Goal: Task Accomplishment & Management: Use online tool/utility

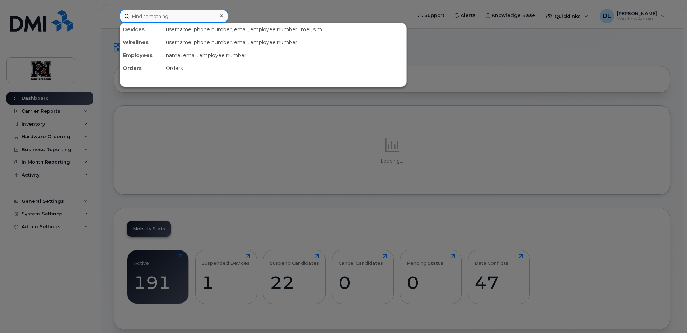
click at [183, 16] on input at bounding box center [174, 16] width 109 height 13
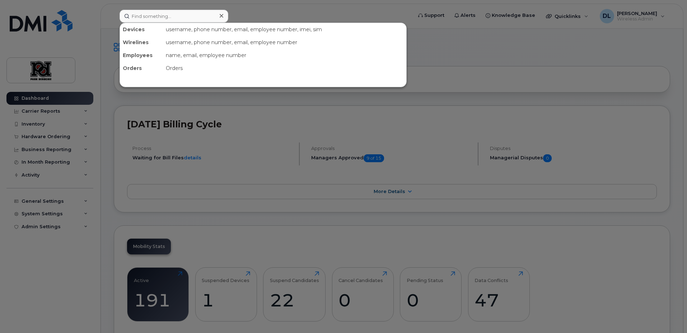
drag, startPoint x: 48, startPoint y: 257, endPoint x: 48, endPoint y: 251, distance: 6.1
click at [48, 254] on div at bounding box center [343, 166] width 687 height 333
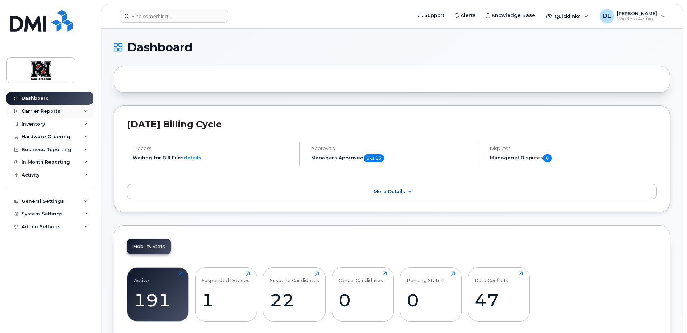
click at [55, 113] on div "Carrier Reports" at bounding box center [41, 111] width 39 height 6
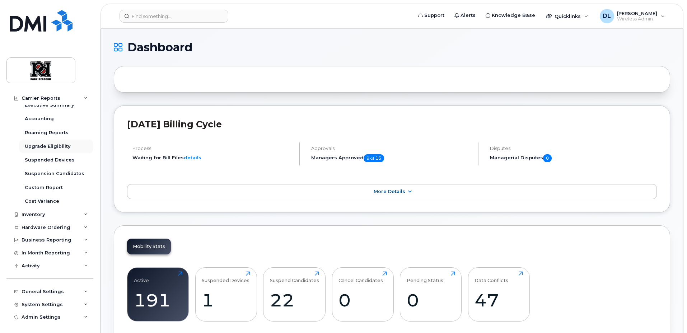
scroll to position [89, 0]
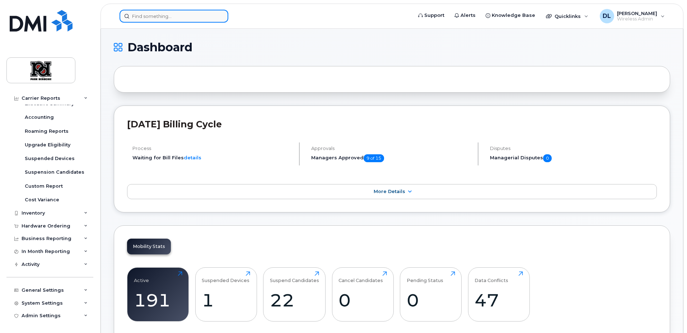
click at [147, 18] on input at bounding box center [174, 16] width 109 height 13
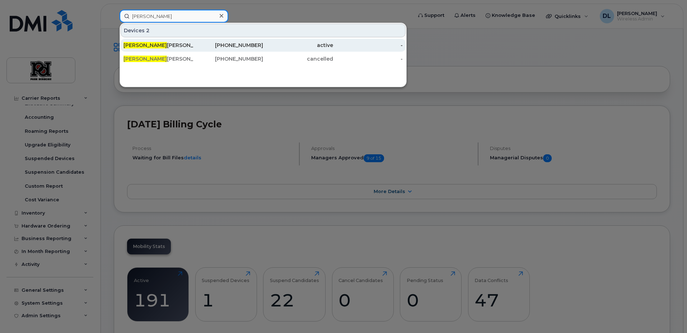
type input "nicole"
click at [196, 46] on div "306-450-7225" at bounding box center [228, 45] width 70 height 7
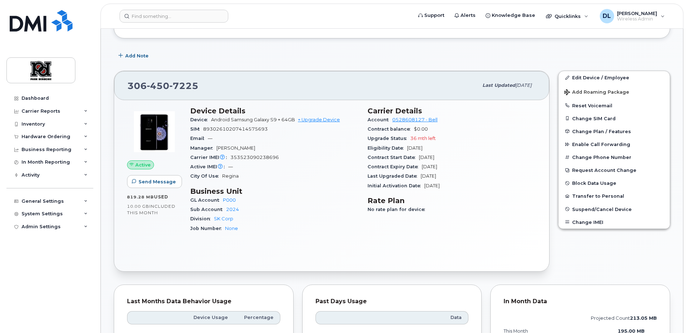
scroll to position [108, 0]
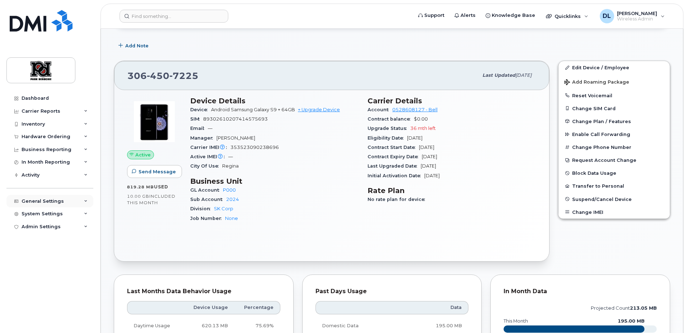
click at [57, 202] on div "General Settings" at bounding box center [43, 202] width 42 height 6
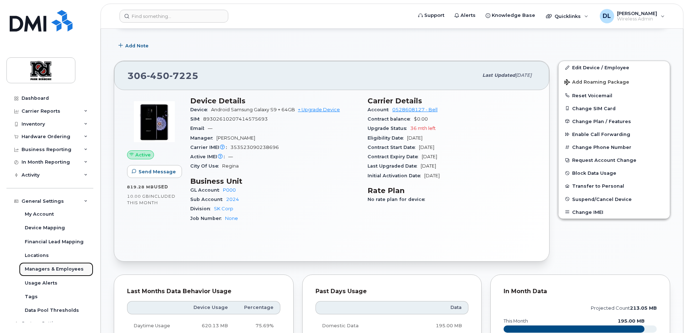
click at [55, 272] on div "Managers & Employees" at bounding box center [54, 269] width 59 height 6
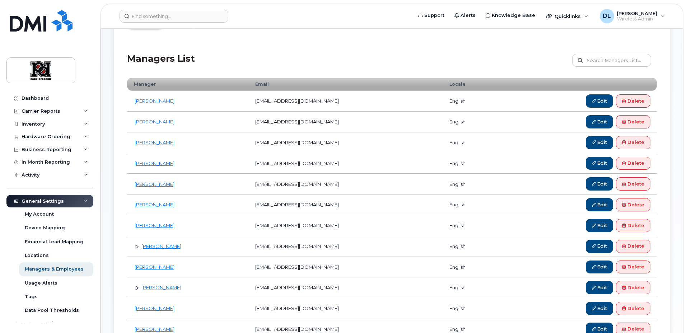
scroll to position [67, 0]
click at [641, 122] on link "Delete" at bounding box center [633, 121] width 34 height 13
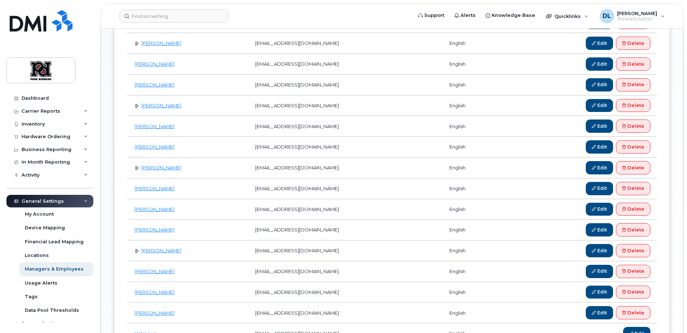
scroll to position [292, 0]
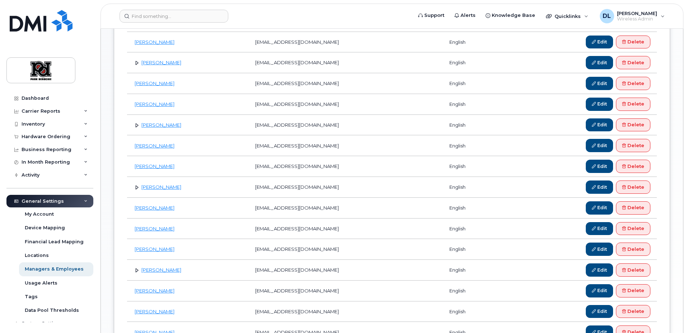
click at [253, 246] on td "RFeindel@Parkderochie.com" at bounding box center [346, 249] width 194 height 21
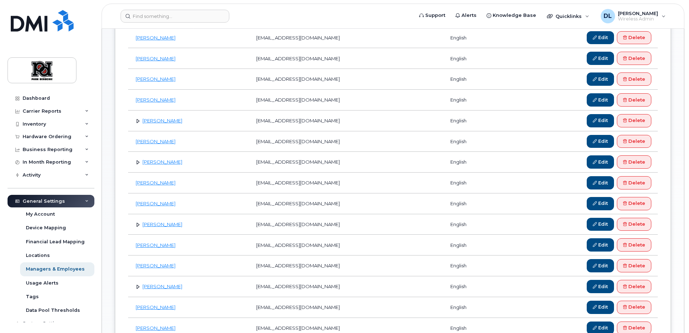
scroll to position [157, 0]
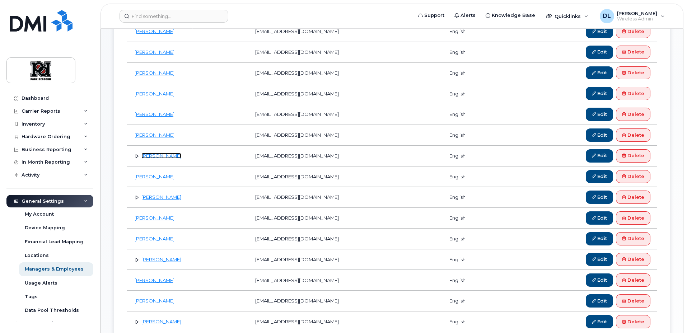
click at [164, 155] on link "[PERSON_NAME]" at bounding box center [161, 156] width 40 height 6
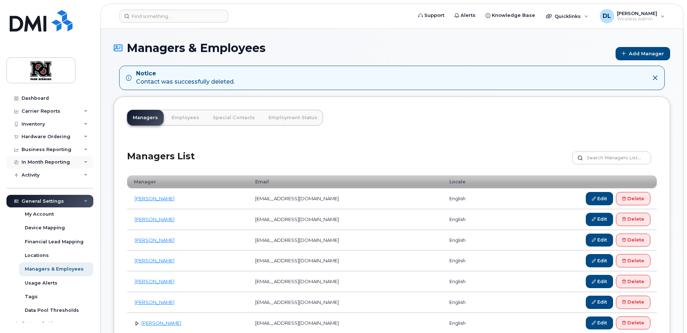
click at [57, 163] on div "In Month Reporting" at bounding box center [46, 162] width 48 height 6
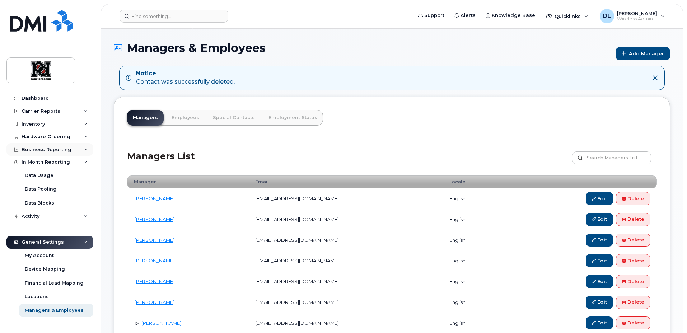
click at [56, 151] on div "Business Reporting" at bounding box center [47, 150] width 50 height 6
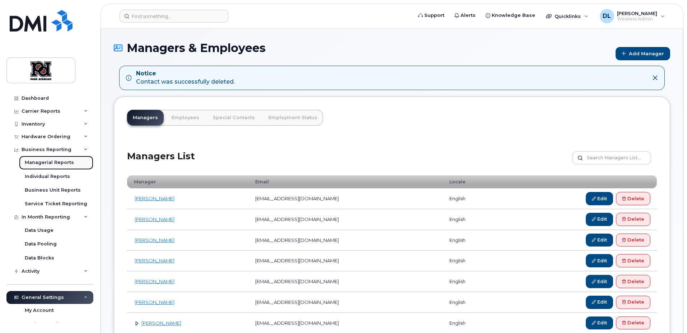
click at [54, 159] on div "Managerial Reports" at bounding box center [49, 162] width 49 height 6
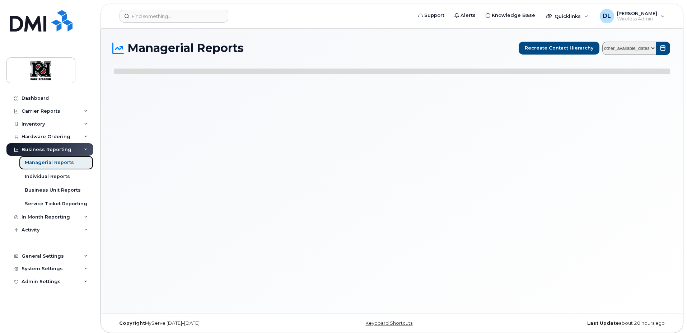
select select
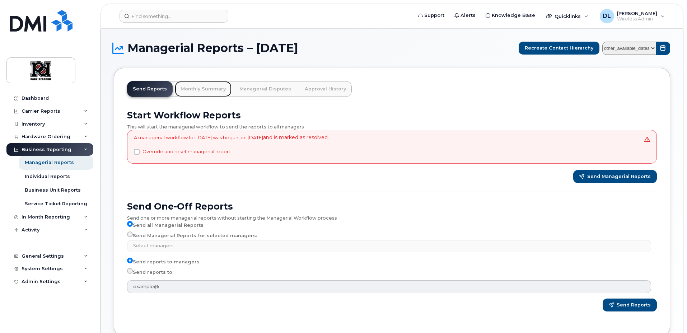
click at [200, 88] on link "Monthly Summary" at bounding box center [203, 89] width 57 height 16
click at [209, 91] on link "Monthly Summary" at bounding box center [203, 89] width 57 height 16
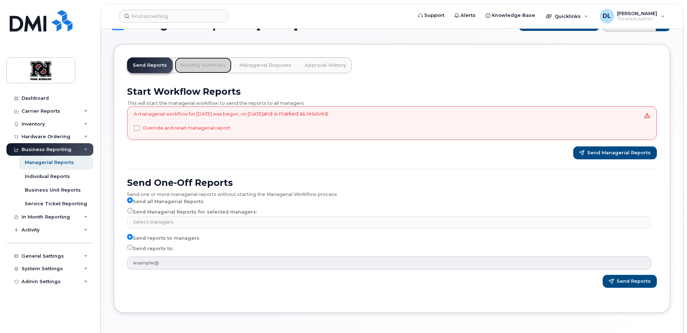
scroll to position [50, 0]
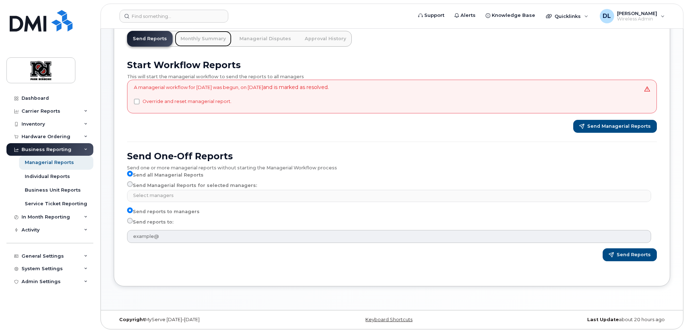
click at [214, 40] on link "Monthly Summary" at bounding box center [203, 39] width 57 height 16
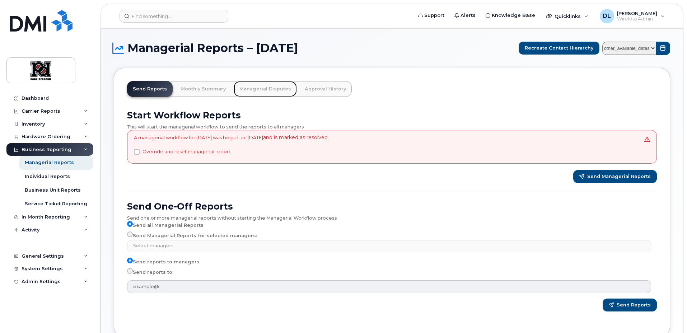
click at [257, 90] on link "Managerial Disputes" at bounding box center [265, 89] width 63 height 16
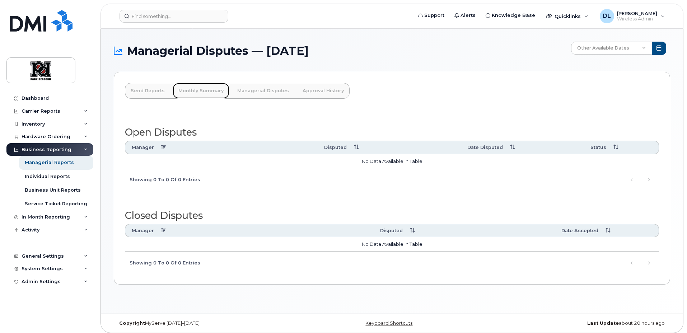
click at [191, 90] on link "Monthly Summary" at bounding box center [201, 91] width 57 height 16
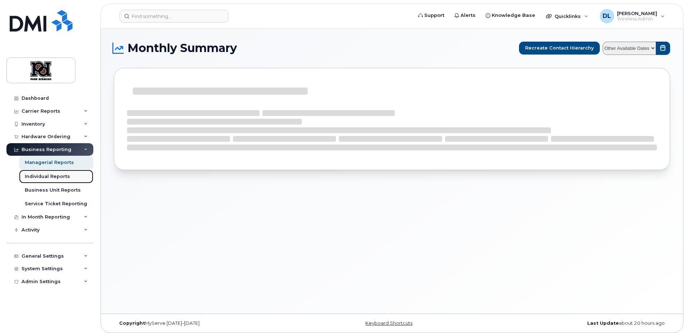
click at [63, 178] on div "Individual Reports" at bounding box center [47, 176] width 45 height 6
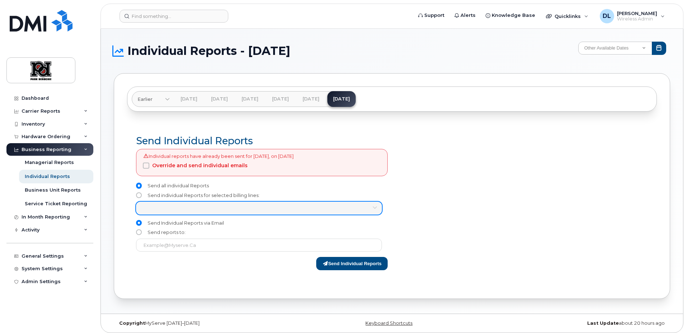
click at [183, 206] on link at bounding box center [259, 208] width 246 height 13
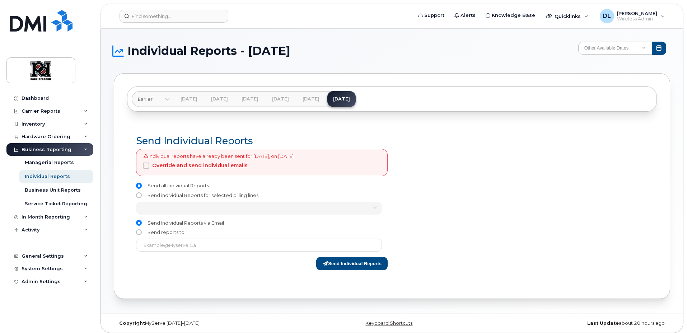
click at [201, 271] on div "Send Individual Reports Individual reports have already been sent for September…" at bounding box center [262, 203] width 260 height 144
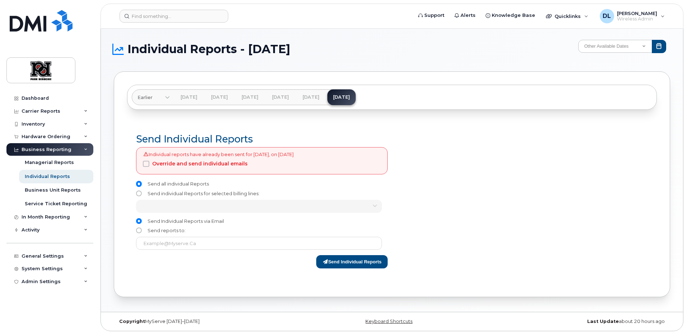
scroll to position [4, 0]
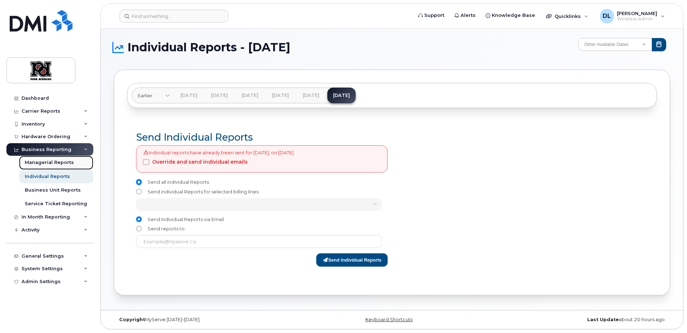
click at [59, 162] on div "Managerial Reports" at bounding box center [49, 162] width 49 height 6
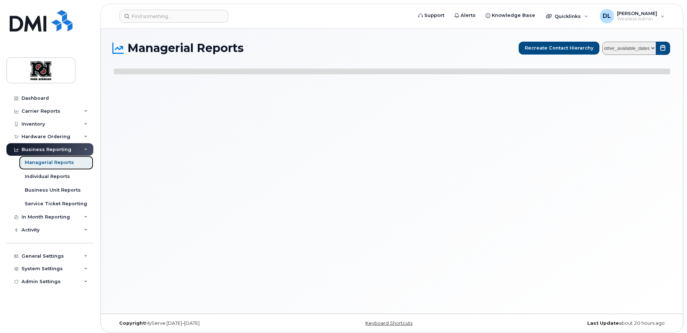
select select
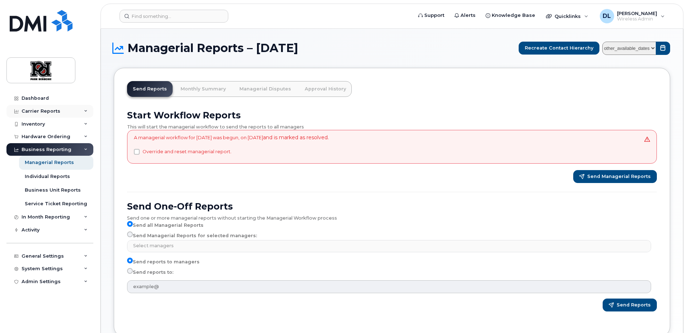
click at [61, 110] on div "Carrier Reports" at bounding box center [49, 111] width 87 height 13
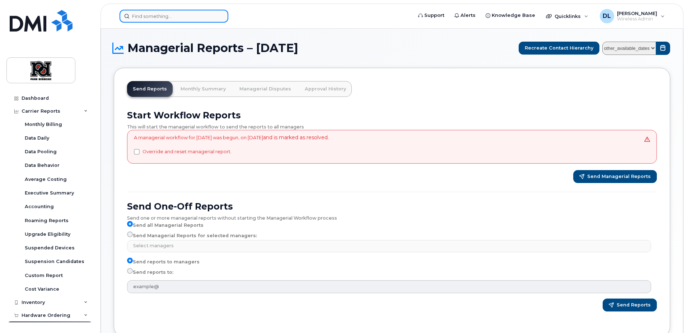
click at [206, 15] on input at bounding box center [174, 16] width 109 height 13
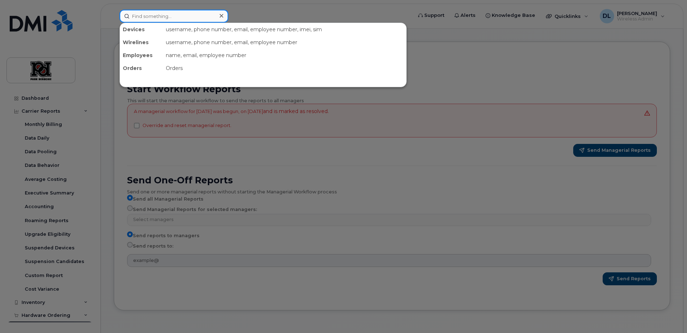
scroll to position [50, 0]
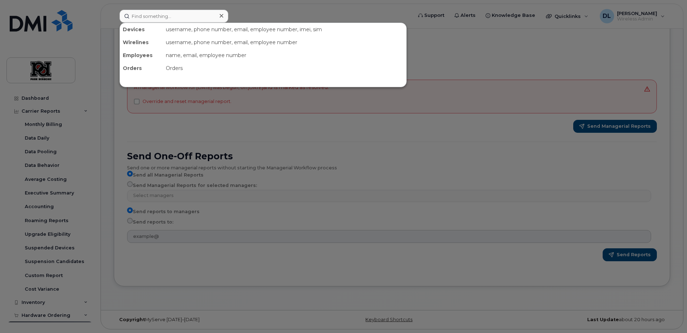
click at [175, 272] on div at bounding box center [343, 166] width 687 height 333
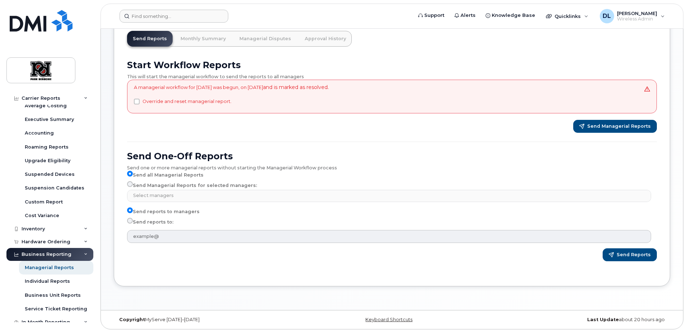
scroll to position [144, 0]
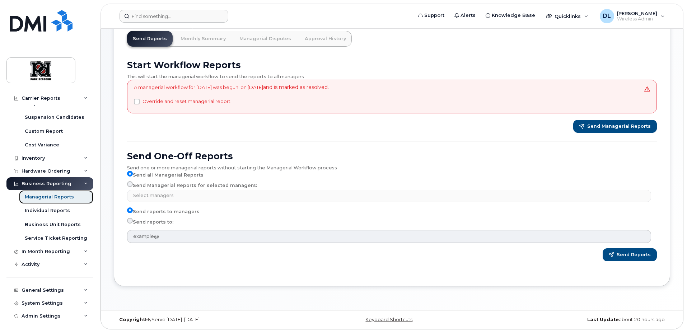
click at [62, 195] on div "Managerial Reports" at bounding box center [49, 197] width 49 height 6
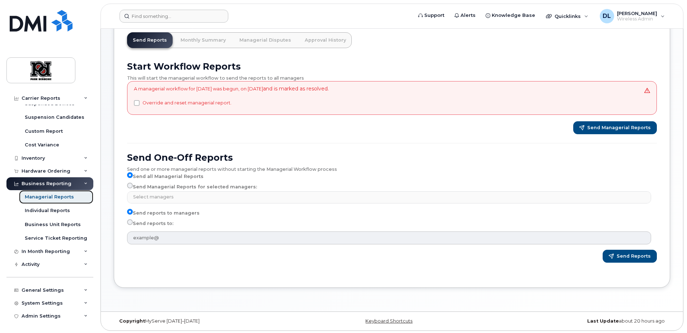
scroll to position [50, 0]
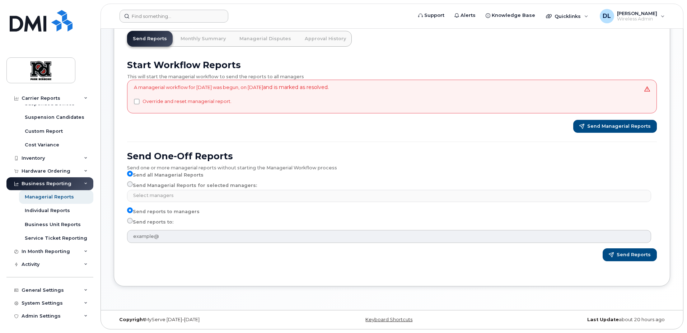
click at [173, 262] on div "Start Workflow Reports This will start the managerial workflow to send the repo…" at bounding box center [392, 163] width 538 height 216
click at [168, 224] on label "Send reports to:" at bounding box center [150, 222] width 46 height 9
click at [133, 224] on input "Send reports to:" at bounding box center [130, 221] width 6 height 6
radio input "true"
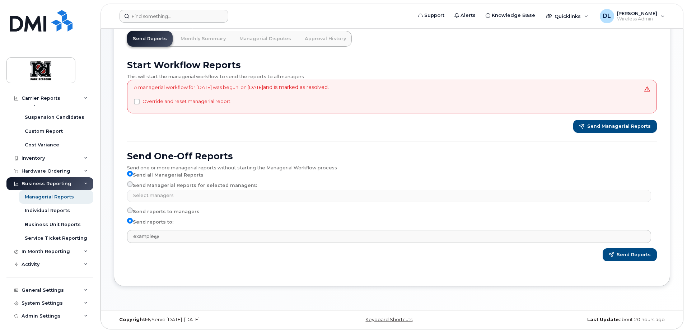
click at [183, 186] on label "Send Managerial Reports for selected managers:" at bounding box center [192, 185] width 130 height 9
click at [133, 186] on input "Send Managerial Reports for selected managers:" at bounding box center [130, 184] width 6 height 6
radio input "true"
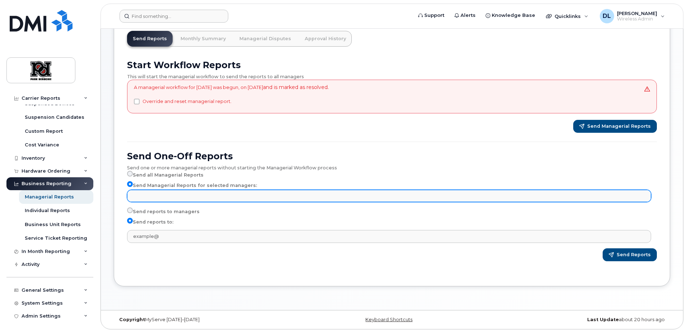
click at [190, 193] on input "text" at bounding box center [390, 196] width 518 height 10
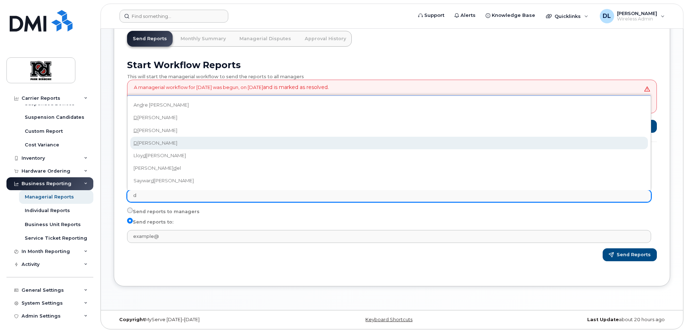
type input "d"
select select "e9d831a2-7d6b-11e3-9a2a-00163e005a58"
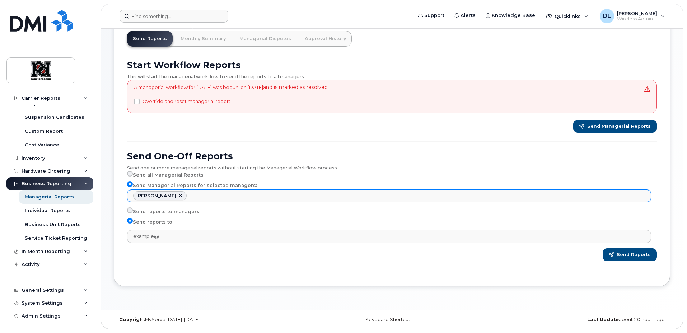
scroll to position [29, 0]
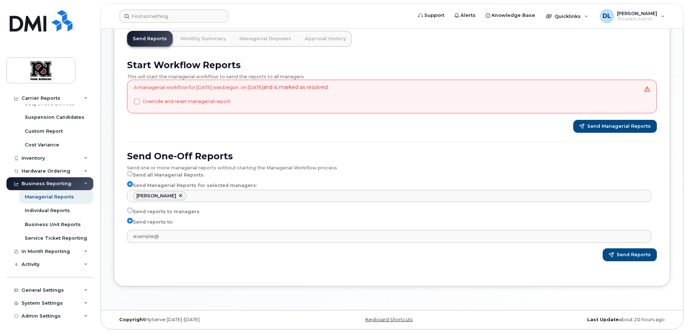
click at [212, 265] on div "Start Workflow Reports This will start the managerial workflow to send the repo…" at bounding box center [392, 163] width 538 height 216
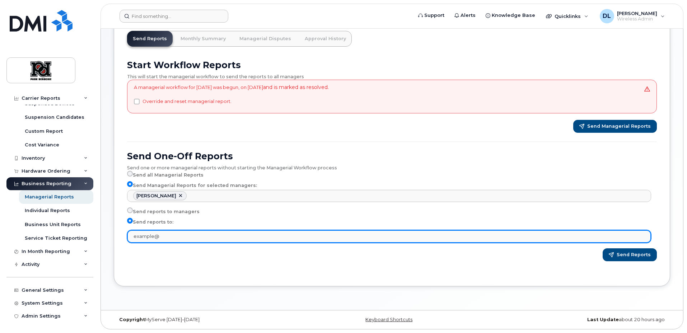
click at [172, 237] on input "text" at bounding box center [389, 236] width 524 height 13
type input "dluong@pdgroup.com"
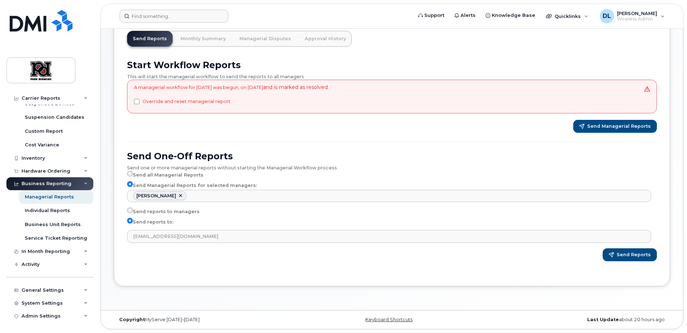
drag, startPoint x: 305, startPoint y: 278, endPoint x: 467, endPoint y: 271, distance: 162.0
click at [305, 278] on div "Send Reports Monthly Summary Managerial Disputes Approval History Start Workflo…" at bounding box center [392, 152] width 556 height 269
click at [632, 260] on button "Send Reports" at bounding box center [630, 254] width 54 height 13
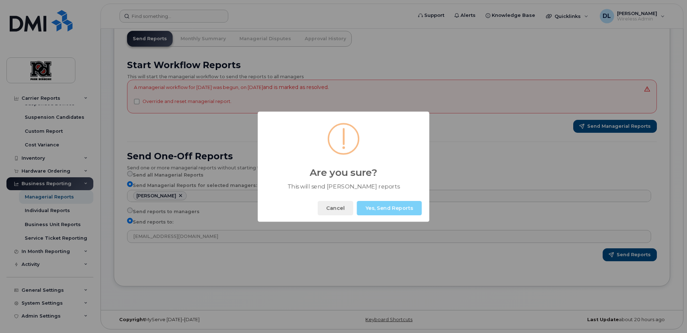
click at [384, 210] on button "Yes, Send Reports" at bounding box center [389, 208] width 65 height 14
click at [414, 210] on button "Okay" at bounding box center [406, 208] width 31 height 14
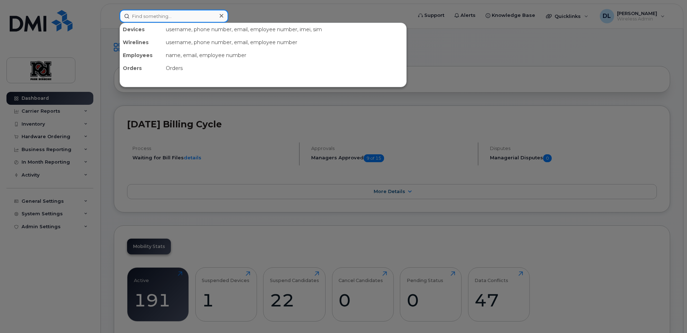
click at [159, 14] on input at bounding box center [174, 16] width 109 height 13
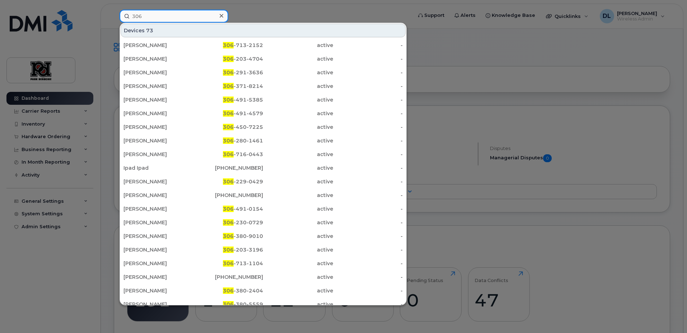
type input "306"
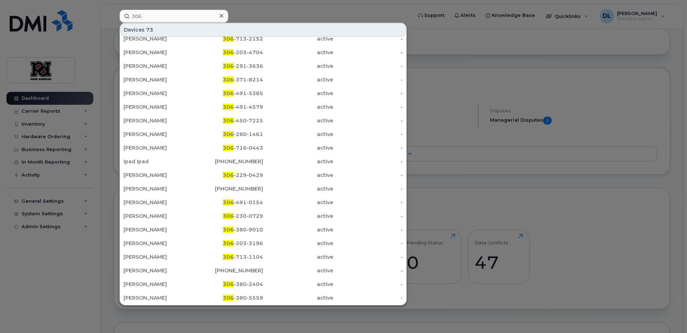
scroll to position [465, 0]
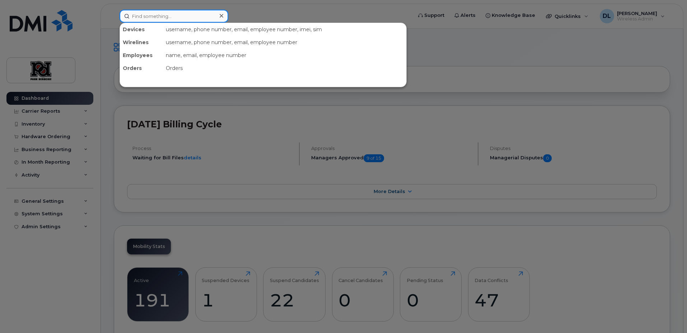
click at [208, 12] on input at bounding box center [174, 16] width 109 height 13
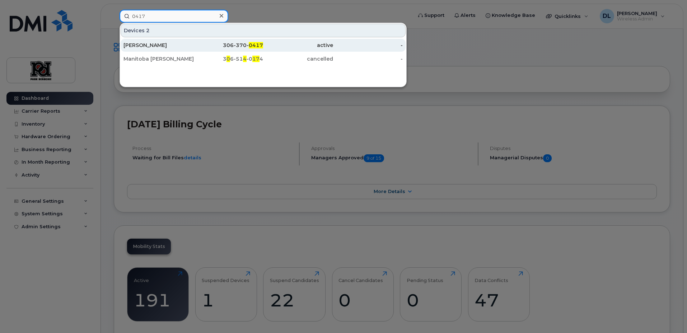
type input "0417"
click at [176, 44] on div "[PERSON_NAME]" at bounding box center [158, 45] width 70 height 7
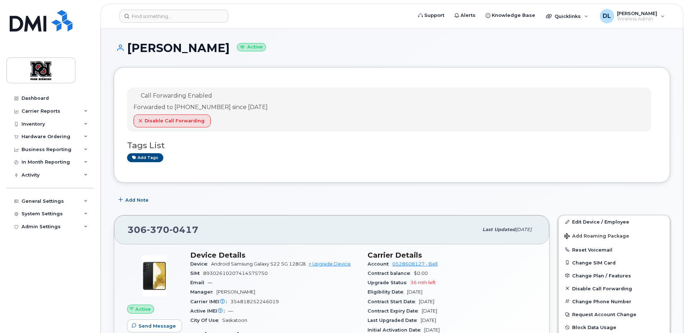
click at [520, 154] on div "Add tags" at bounding box center [389, 157] width 524 height 9
